Goal: Use online tool/utility: Utilize a website feature to perform a specific function

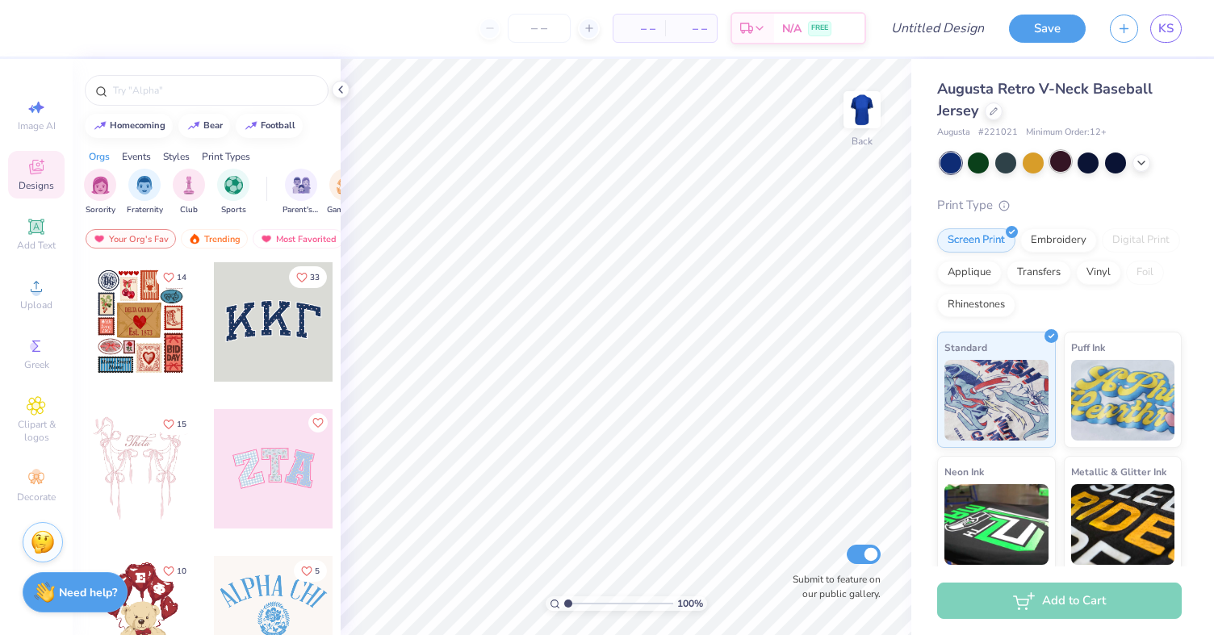
click at [1061, 162] on div at bounding box center [1060, 161] width 21 height 21
click at [1136, 160] on icon at bounding box center [1141, 161] width 13 height 13
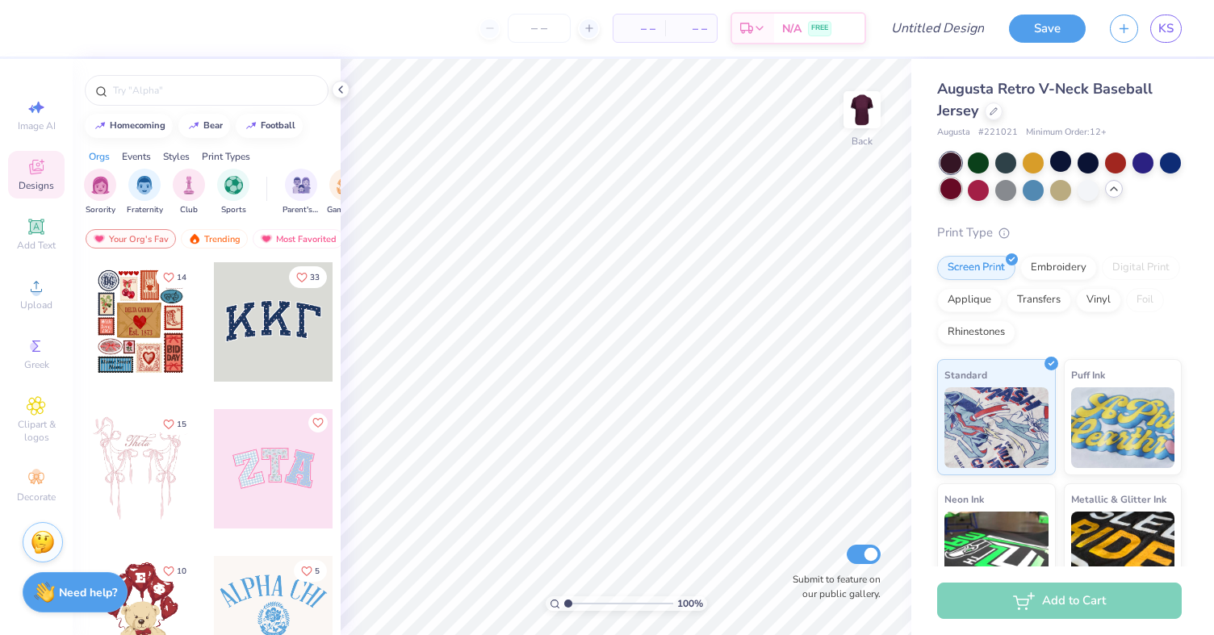
click at [949, 191] on div at bounding box center [950, 188] width 21 height 21
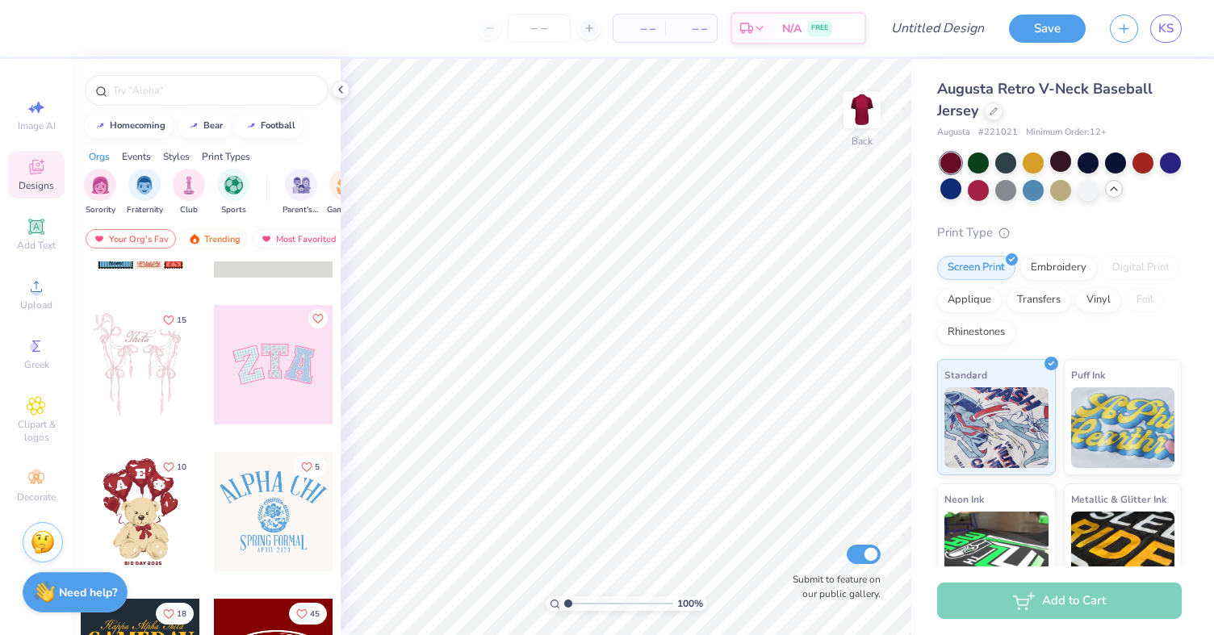
scroll to position [102, 0]
click at [39, 237] on div "Add Text" at bounding box center [36, 235] width 56 height 48
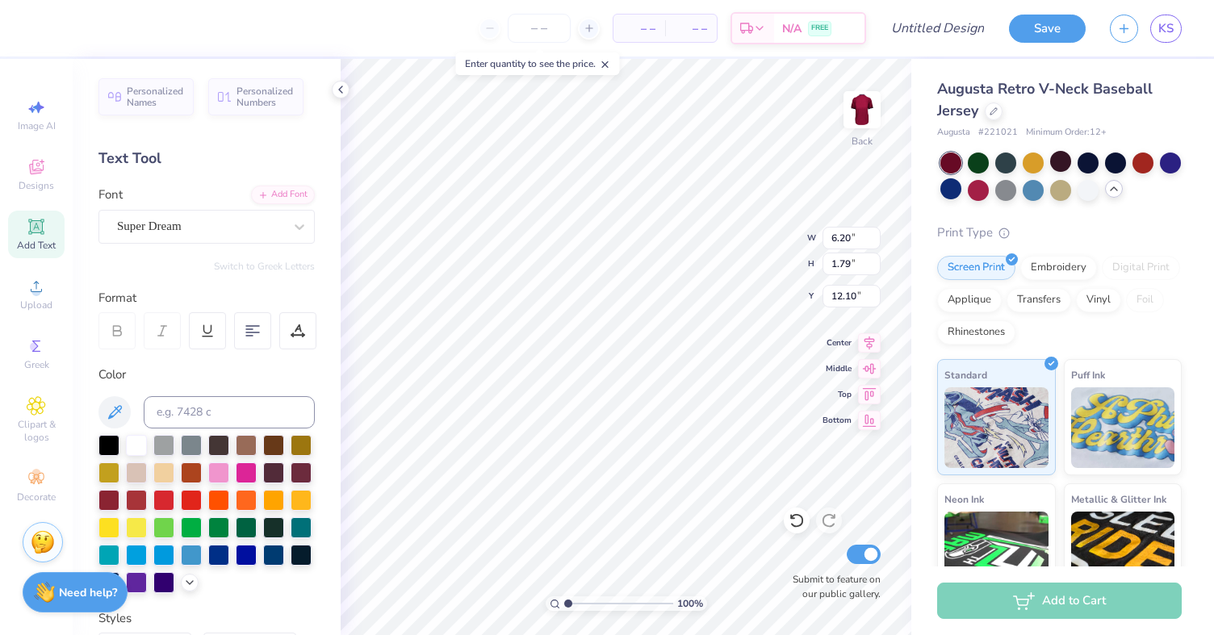
type input "3.00"
click at [263, 232] on div "Super Dream" at bounding box center [199, 226] width 169 height 25
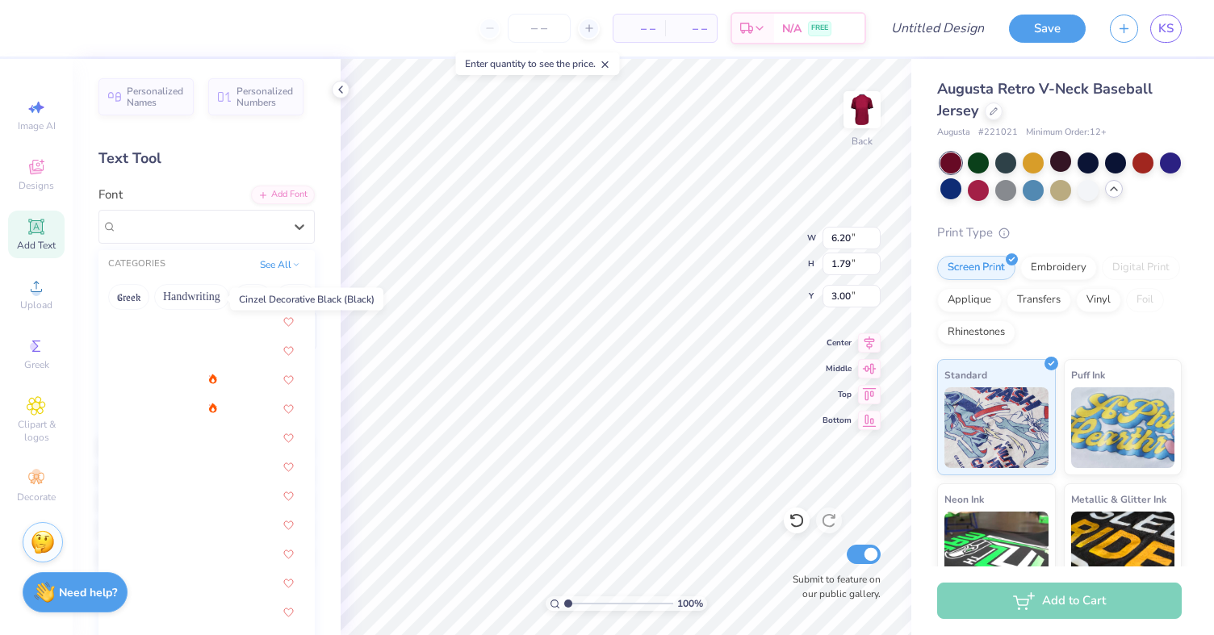
scroll to position [2082, 0]
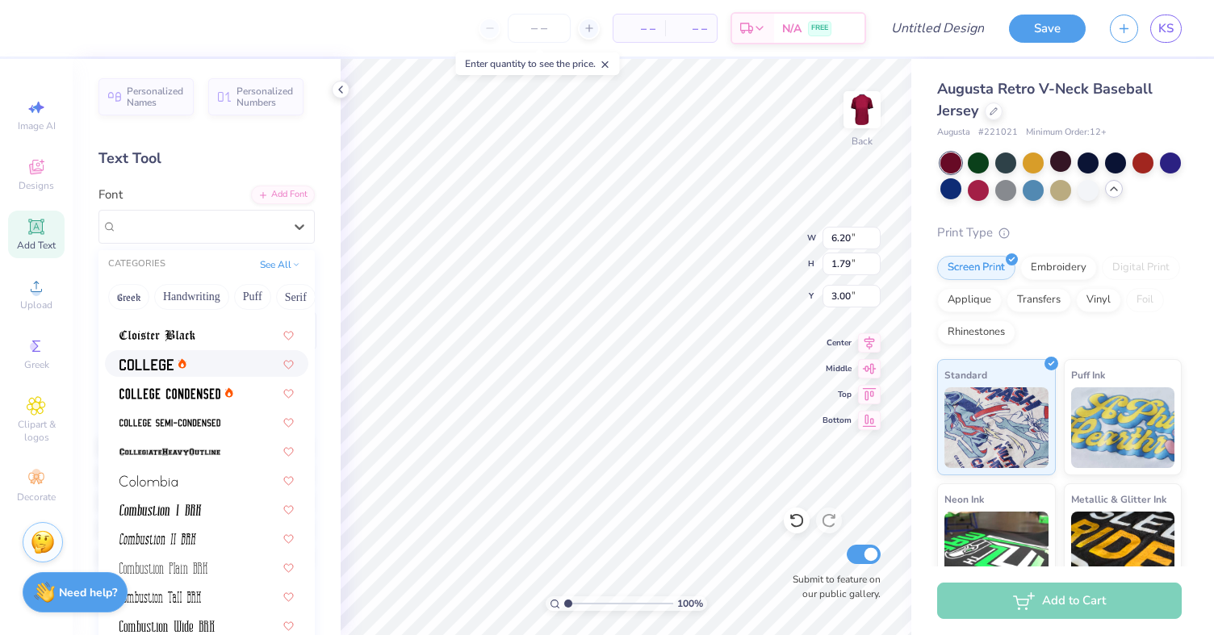
click at [142, 363] on img at bounding box center [146, 364] width 54 height 11
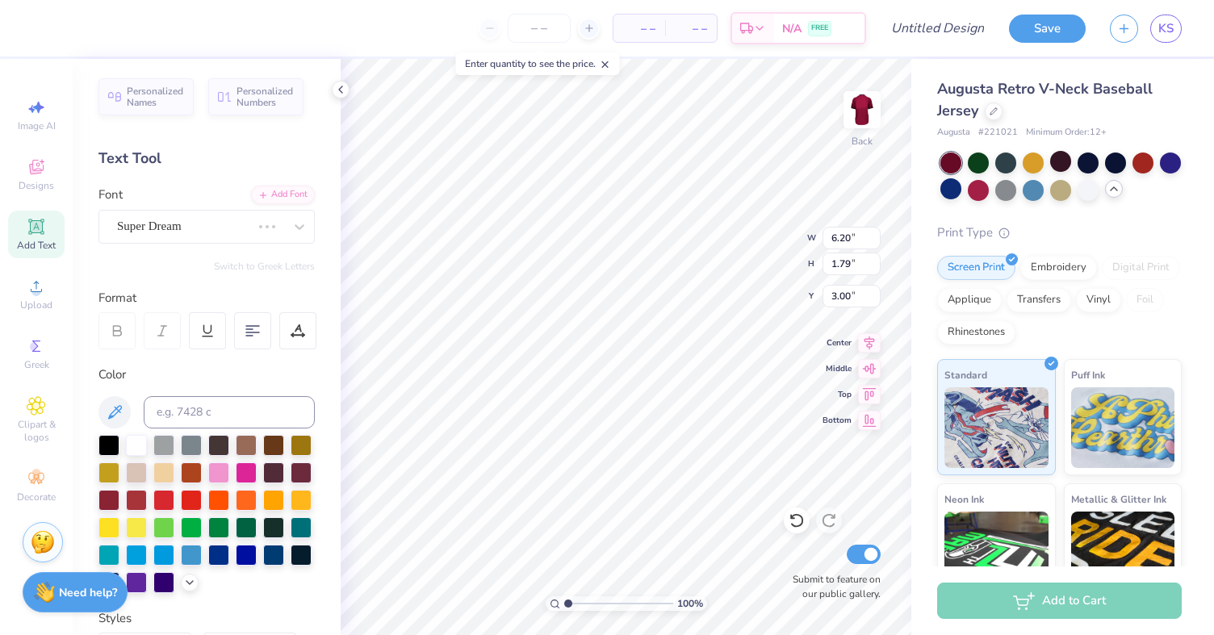
type input "5.63"
type input "1.75"
type input "3.02"
click at [39, 239] on span "Add Text" at bounding box center [36, 245] width 39 height 13
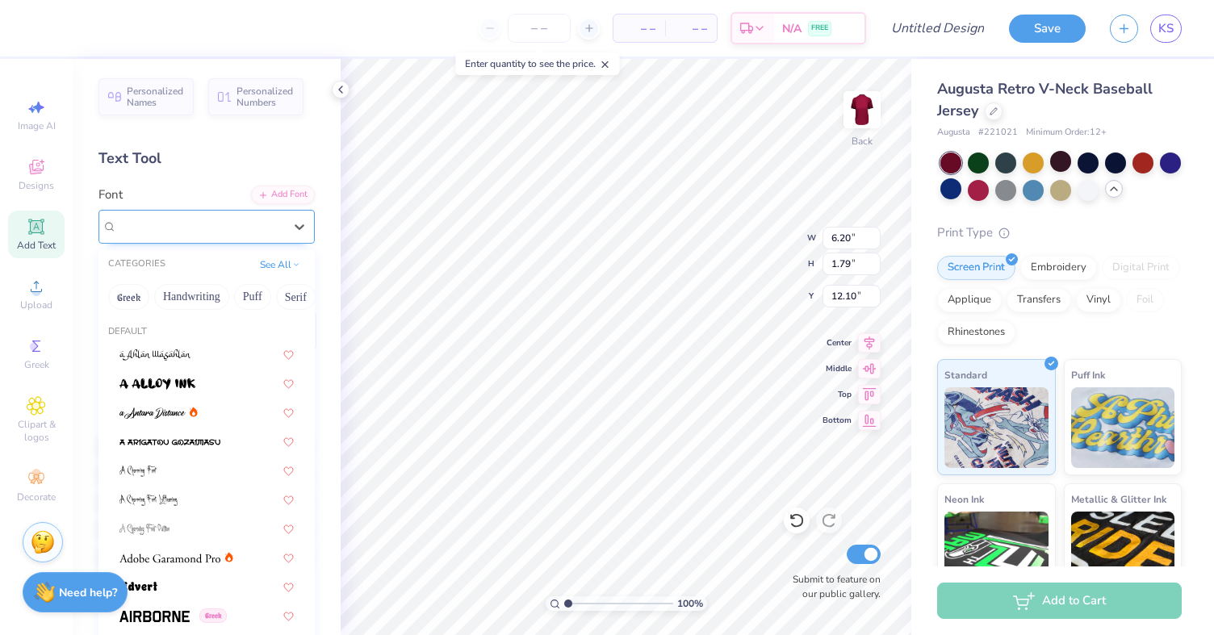
click at [205, 237] on div "Super Dream" at bounding box center [199, 226] width 169 height 25
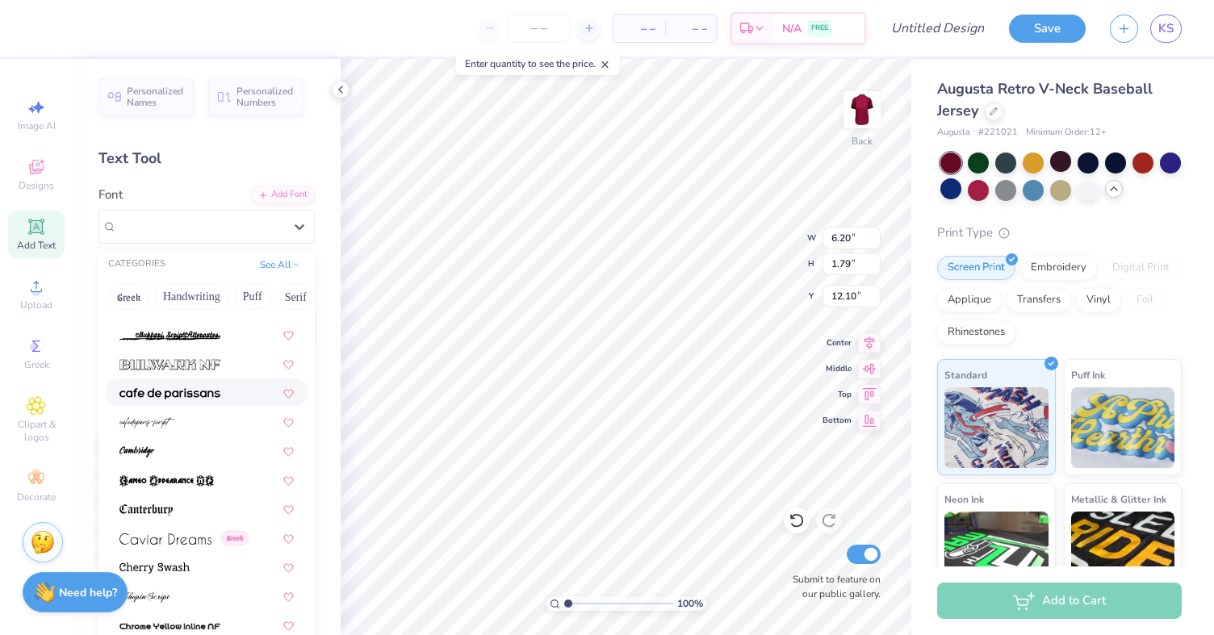
scroll to position [1585, 0]
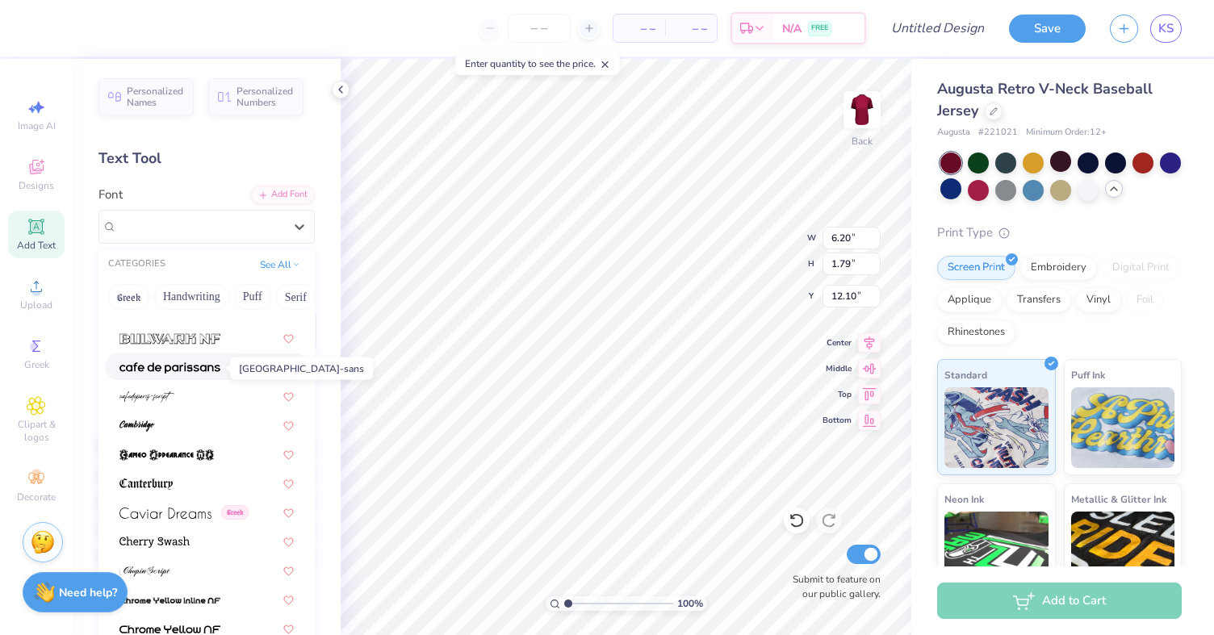
click at [189, 373] on img at bounding box center [169, 367] width 101 height 11
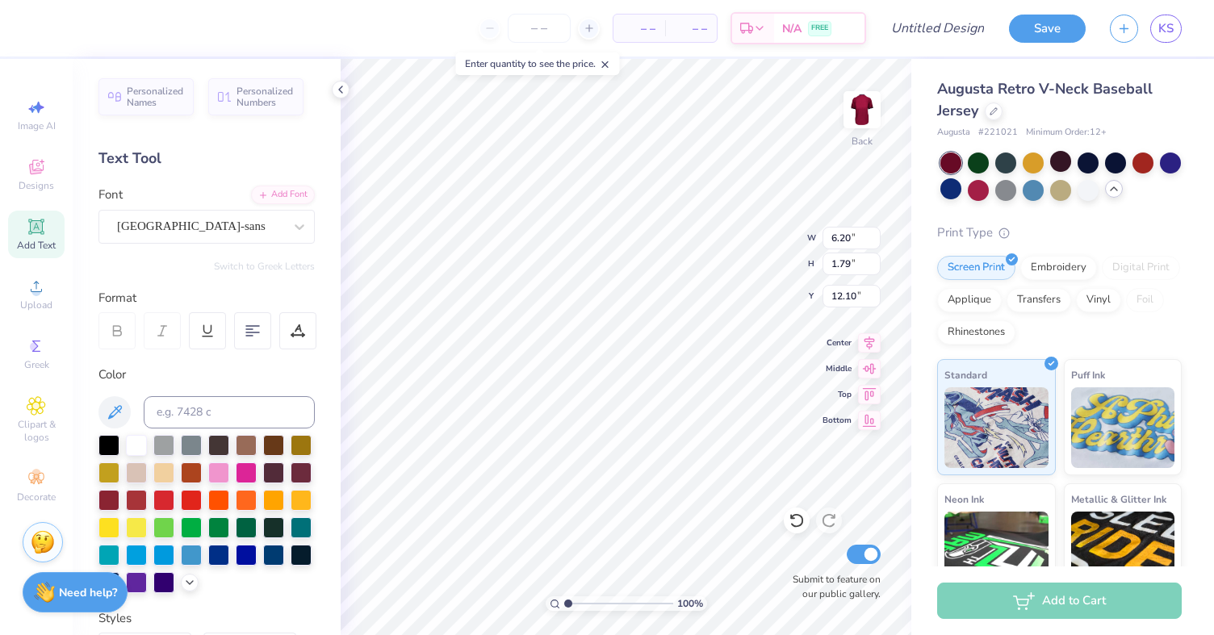
scroll to position [0, 1]
type textarea "LINKS"
click at [269, 197] on div "Add Font" at bounding box center [283, 193] width 64 height 19
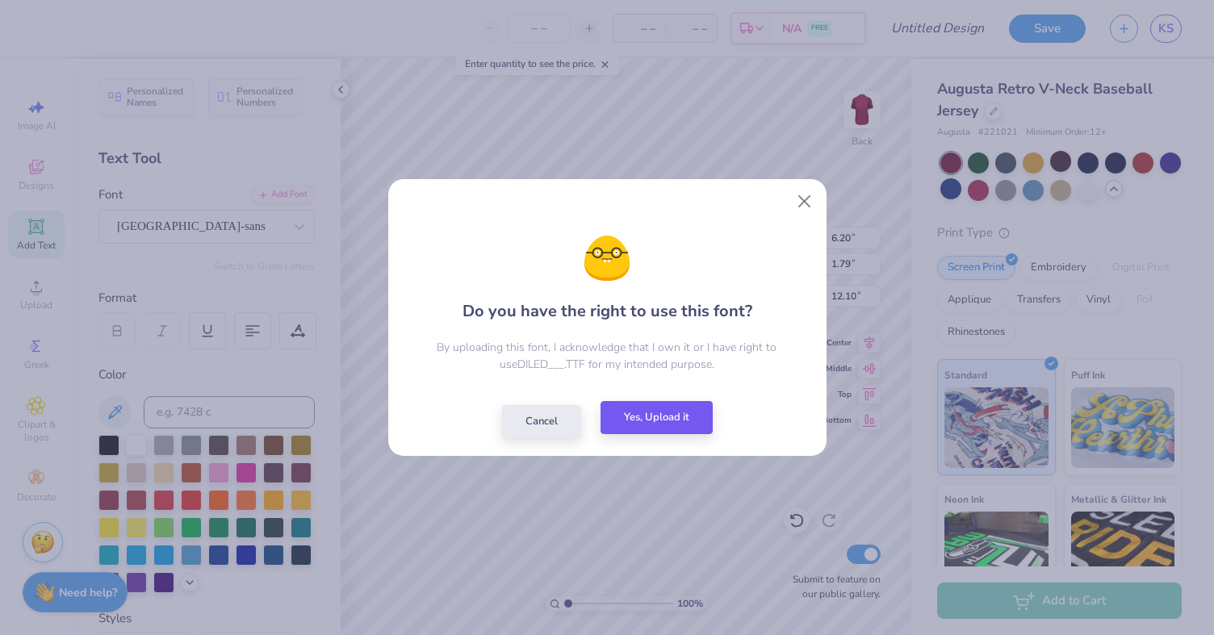
click at [637, 428] on button "Yes, Upload it" at bounding box center [656, 417] width 112 height 33
type input "4.50"
type input "1.30"
type input "12.35"
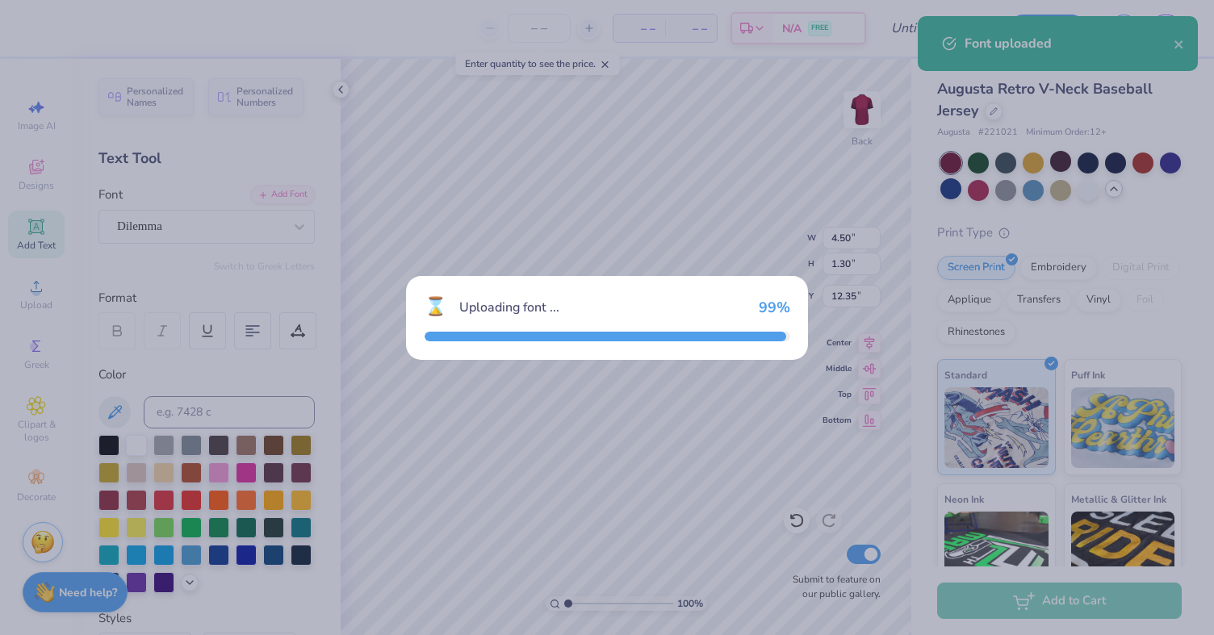
type input "9.21"
type input "2.22"
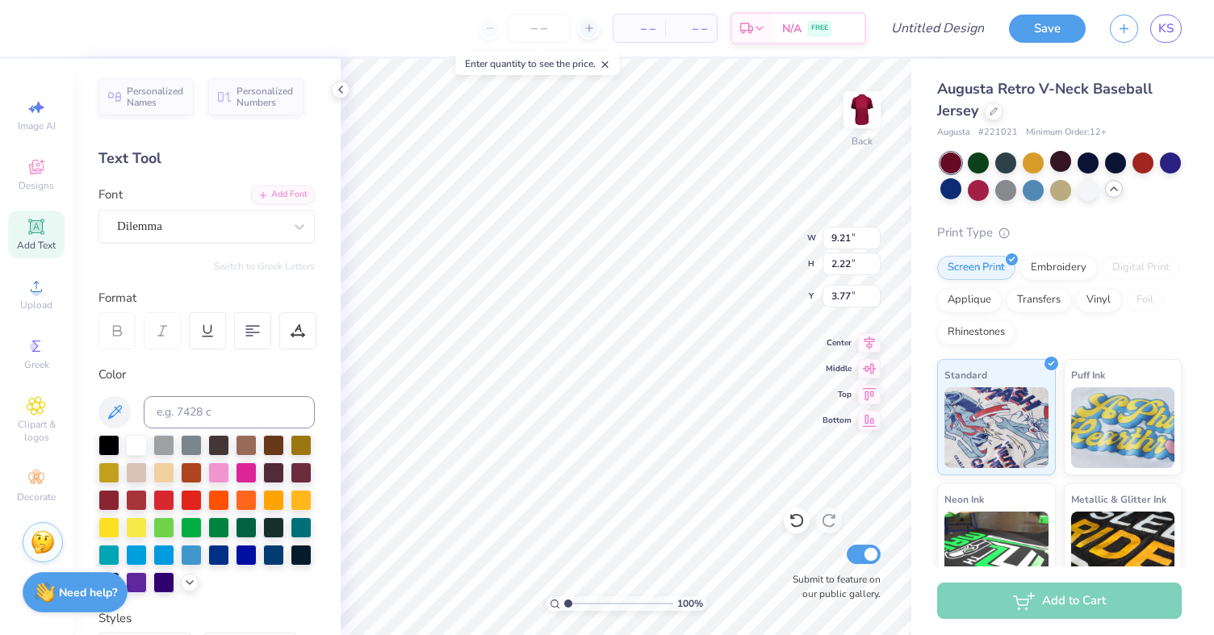
type input "3.00"
type input "6.19"
type input "1.49"
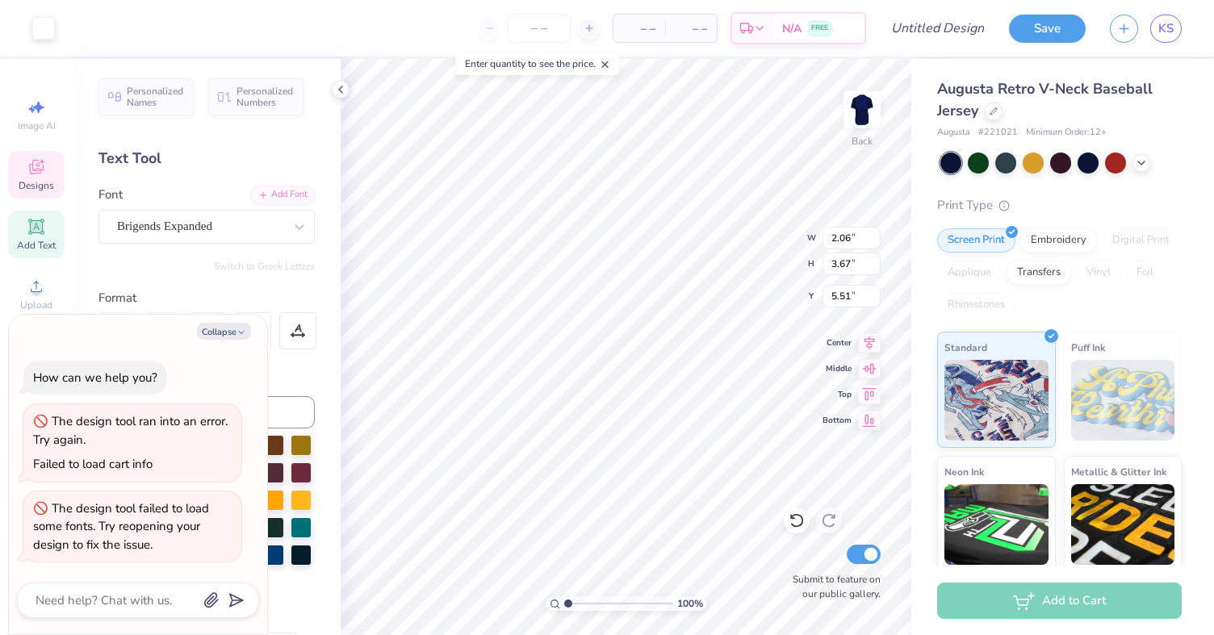
scroll to position [364, 0]
